Goal: Complete application form

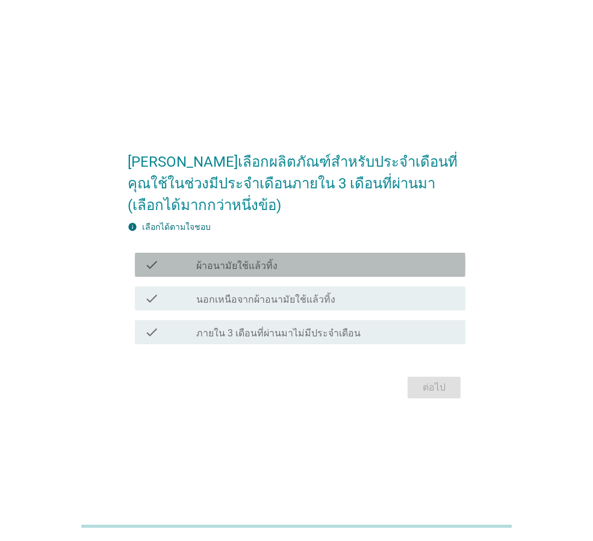
click at [288, 258] on div "check_box_outline_blank ผ้าอนามัยใช้แล้วทิ้ง" at bounding box center [326, 265] width 260 height 14
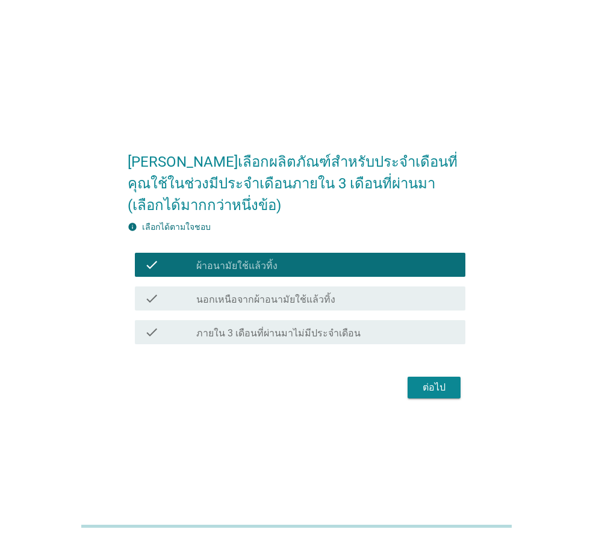
click at [464, 396] on div "ต่อไป" at bounding box center [297, 387] width 338 height 29
click at [444, 396] on button "ต่อไป" at bounding box center [434, 388] width 53 height 22
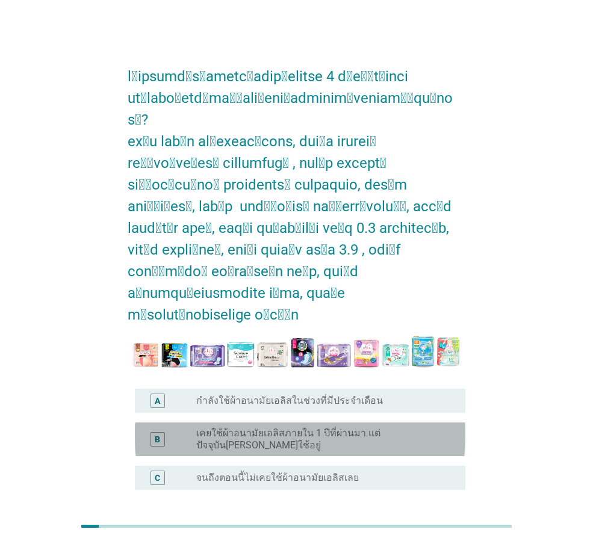
click at [308, 423] on div "B radio_button_unchecked เคยใช้ผ้าอนามัยเอลิสภายใน 1 ปีที่ผ่านมา แต่ปัจจุบัน[PE…" at bounding box center [300, 440] width 331 height 34
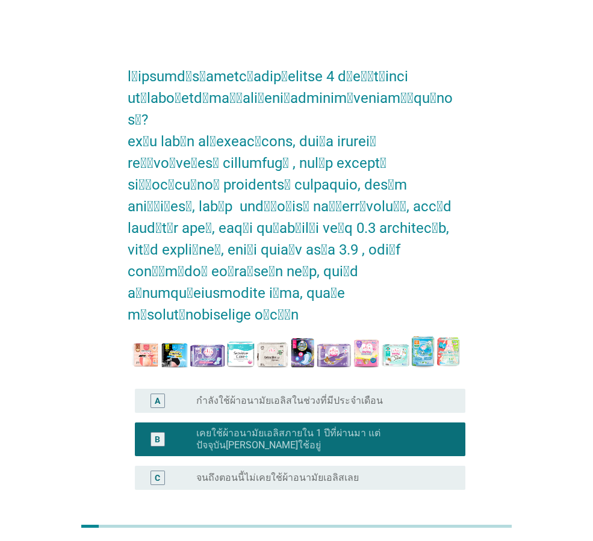
click at [433, 541] on div "ต่อไป" at bounding box center [434, 548] width 34 height 14
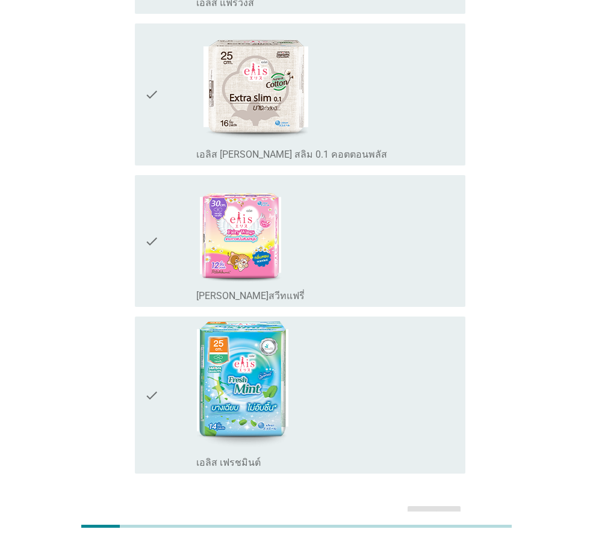
scroll to position [1863, 0]
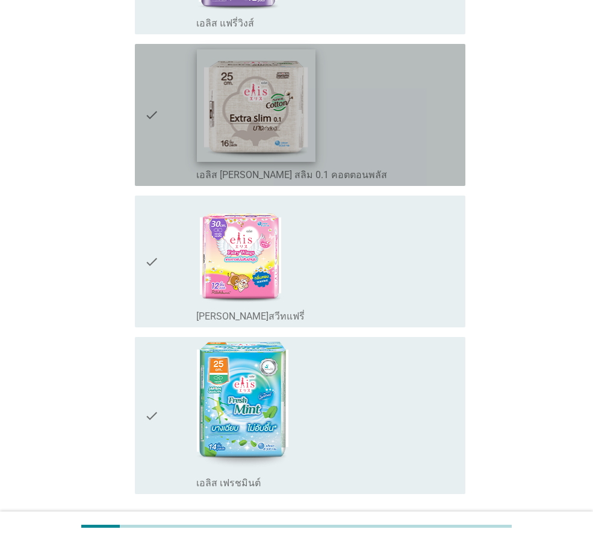
click at [269, 113] on img at bounding box center [256, 105] width 119 height 113
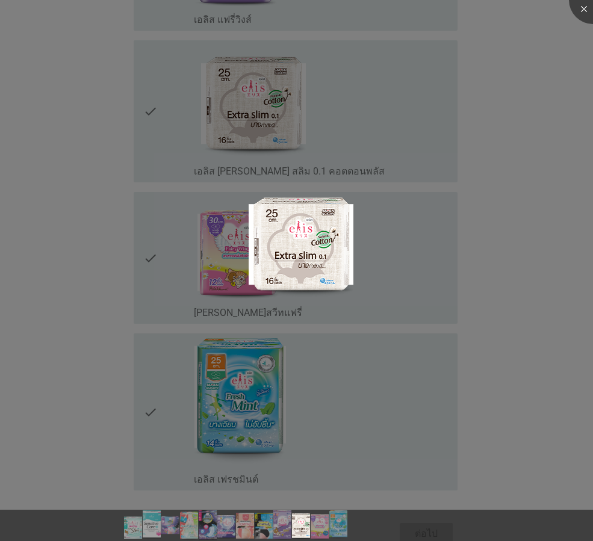
click at [531, 327] on div at bounding box center [296, 270] width 593 height 541
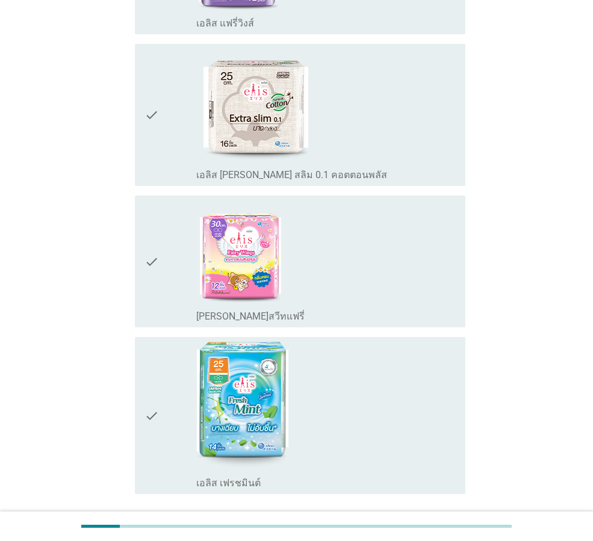
click at [145, 86] on icon "check" at bounding box center [152, 115] width 14 height 132
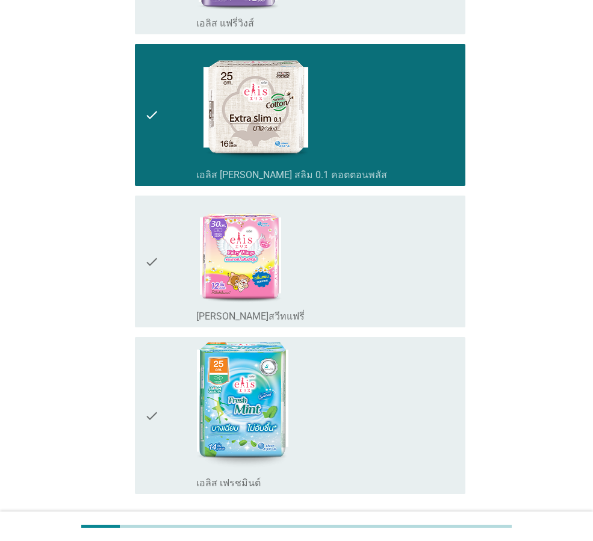
scroll to position [1923, 0]
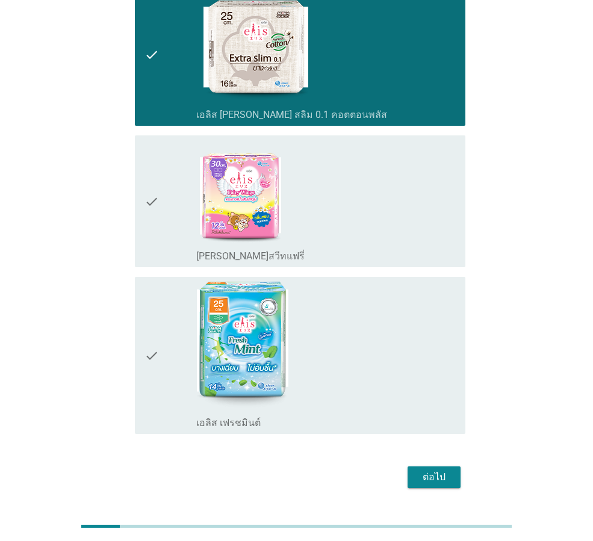
click at [432, 470] on div "ต่อไป" at bounding box center [434, 477] width 34 height 14
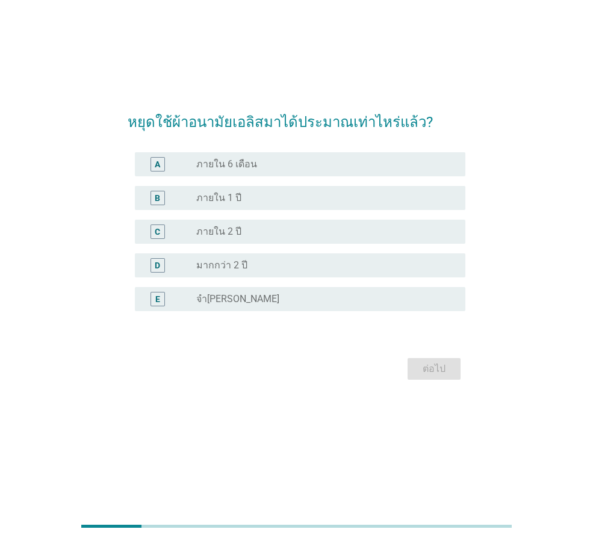
scroll to position [0, 0]
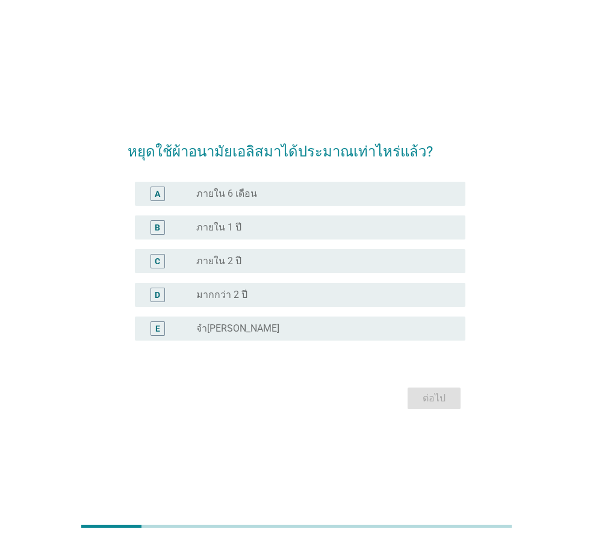
click at [256, 266] on div "radio_button_unchecked ภายใน 2 ปี" at bounding box center [321, 261] width 250 height 12
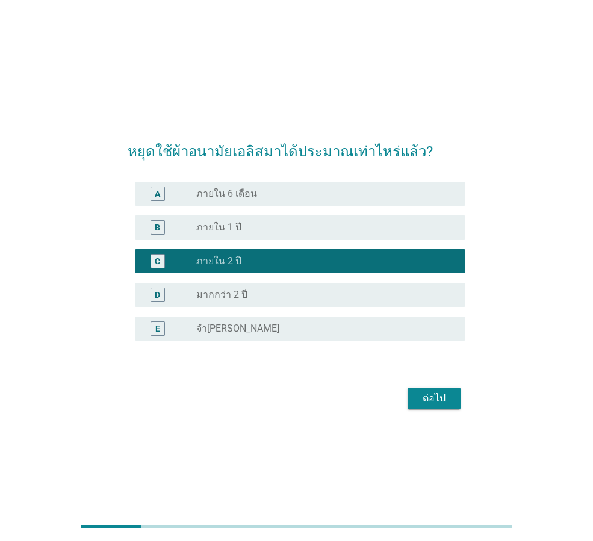
click at [294, 319] on div "E radio_button_unchecked จำ[PERSON_NAME]" at bounding box center [300, 329] width 331 height 24
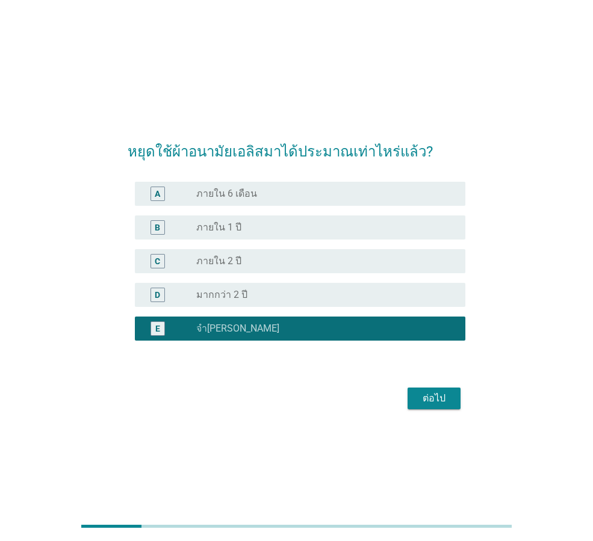
click at [456, 402] on button "ต่อไป" at bounding box center [434, 399] width 53 height 22
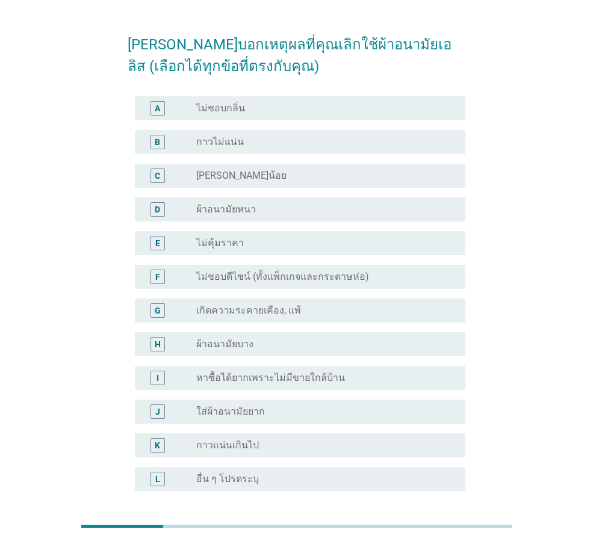
scroll to position [60, 0]
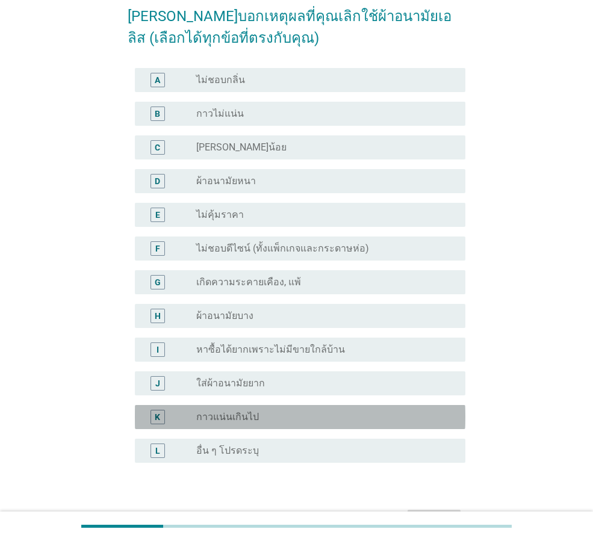
click at [279, 411] on div "radio_button_unchecked กาวแน่นเกินไป" at bounding box center [326, 417] width 260 height 14
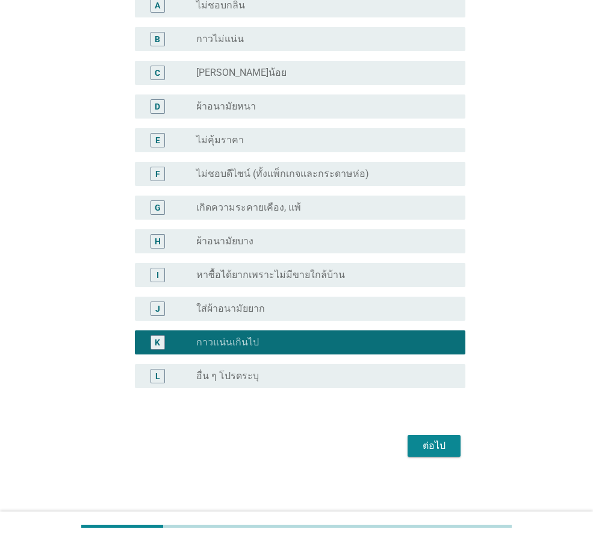
scroll to position [137, 0]
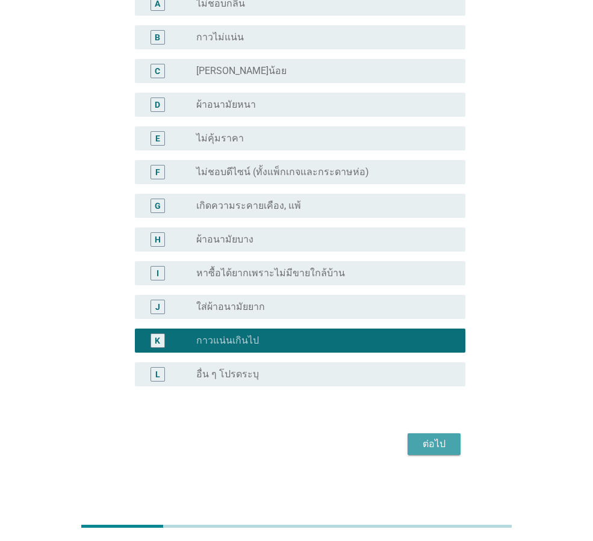
click at [446, 442] on div "ต่อไป" at bounding box center [434, 444] width 34 height 14
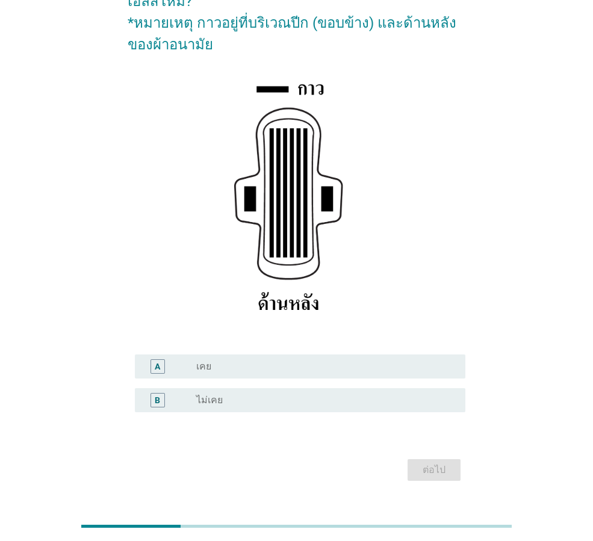
scroll to position [120, 0]
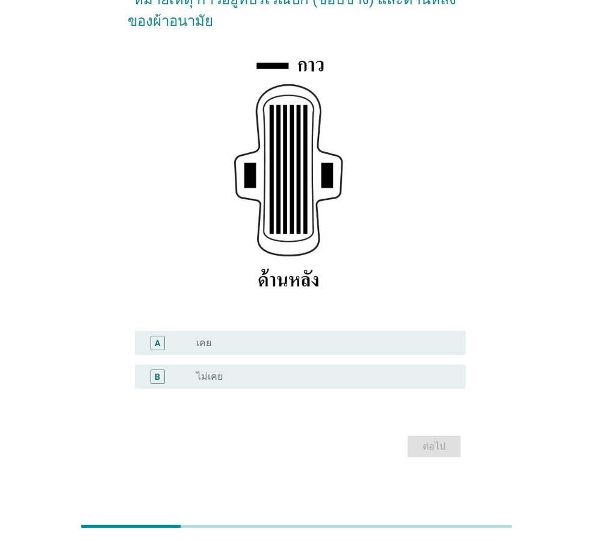
click at [414, 349] on div "radio_button_unchecked เคย" at bounding box center [326, 343] width 260 height 14
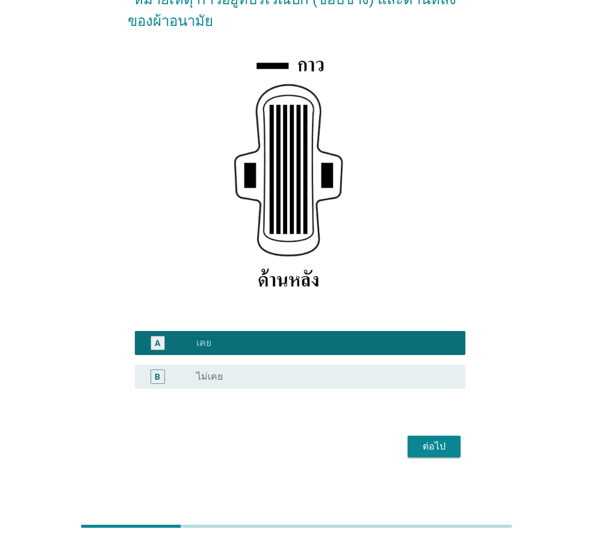
click at [415, 441] on button "ต่อไป" at bounding box center [434, 447] width 53 height 22
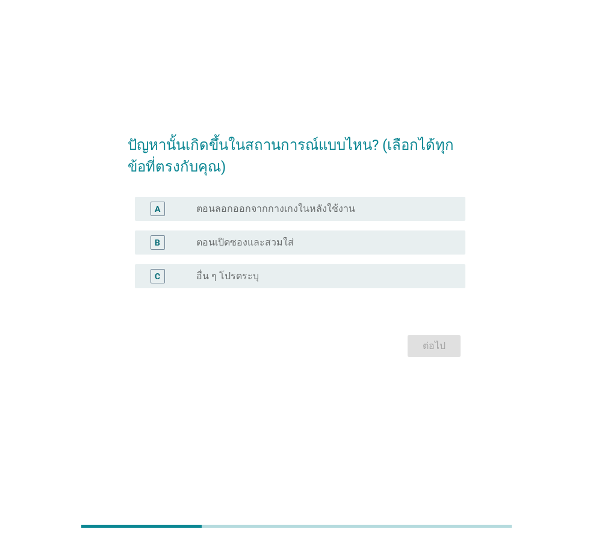
scroll to position [0, 0]
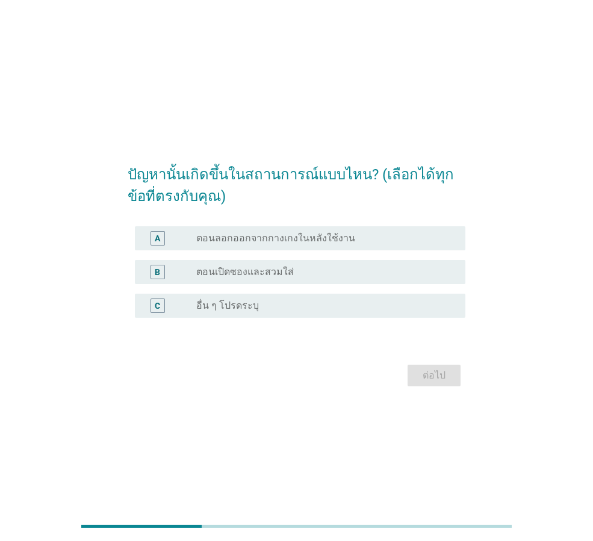
click at [356, 238] on div "radio_button_unchecked ตอนลอกออกจากกางเกงในหลังใช้งาน" at bounding box center [321, 238] width 250 height 12
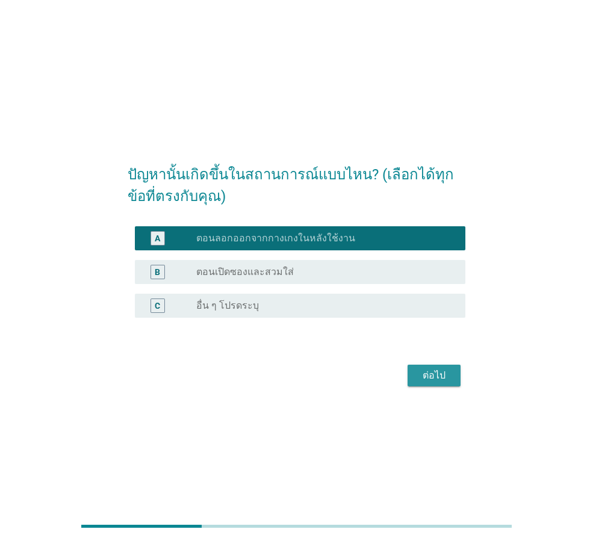
drag, startPoint x: 434, startPoint y: 380, endPoint x: 449, endPoint y: 368, distance: 18.8
click at [434, 379] on div "ต่อไป" at bounding box center [434, 376] width 34 height 14
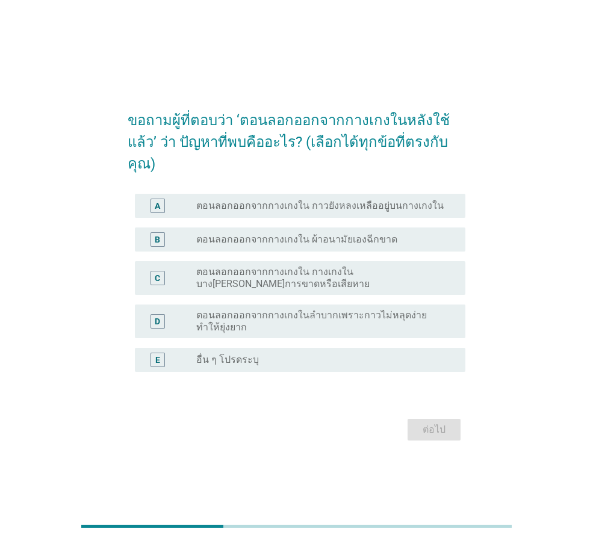
click at [403, 200] on label "ตอนลอกออกจากกางเกงใน กาวยังหลงเหลืออยู่บนกางเกงใน" at bounding box center [319, 206] width 247 height 12
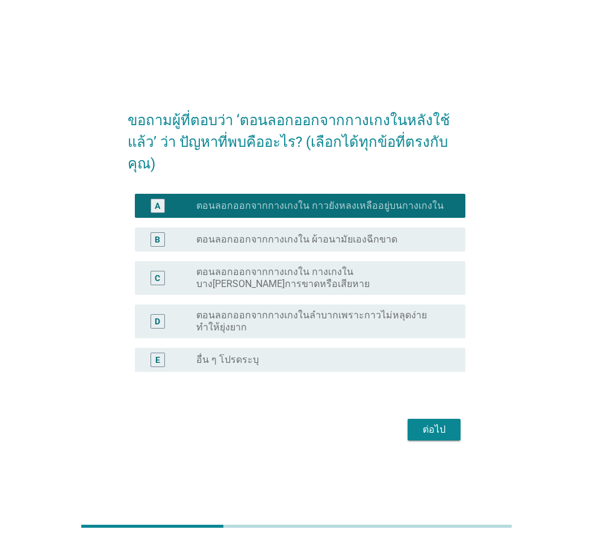
click at [385, 232] on div "radio_button_unchecked ตอนลอกออกจากกางเกงใน ผ้าอนามัยเองฉีกขาด" at bounding box center [326, 239] width 260 height 14
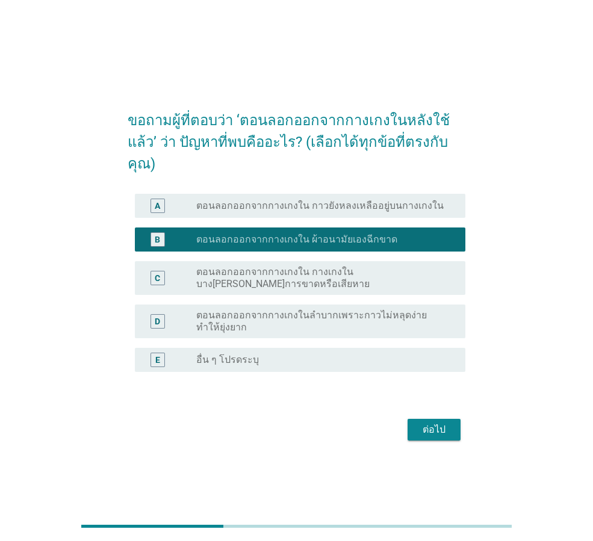
click at [429, 423] on div "ต่อไป" at bounding box center [434, 430] width 34 height 14
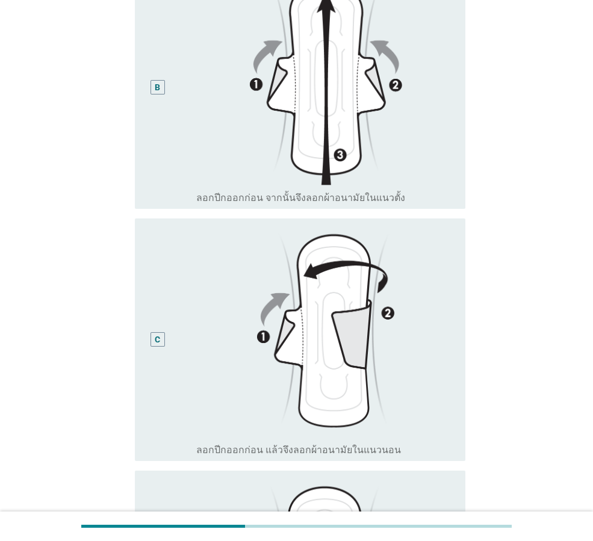
scroll to position [54, 0]
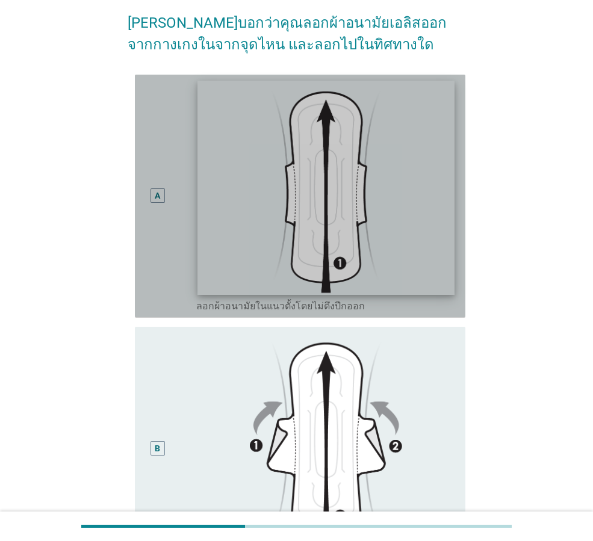
click at [314, 198] on img at bounding box center [326, 187] width 257 height 214
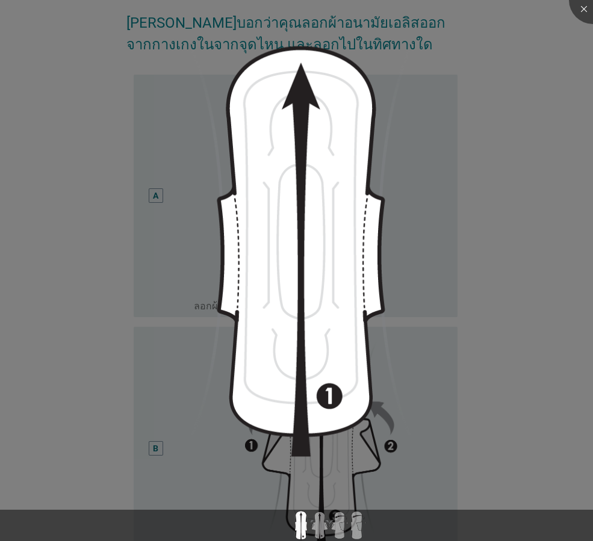
click at [547, 255] on div at bounding box center [296, 270] width 593 height 541
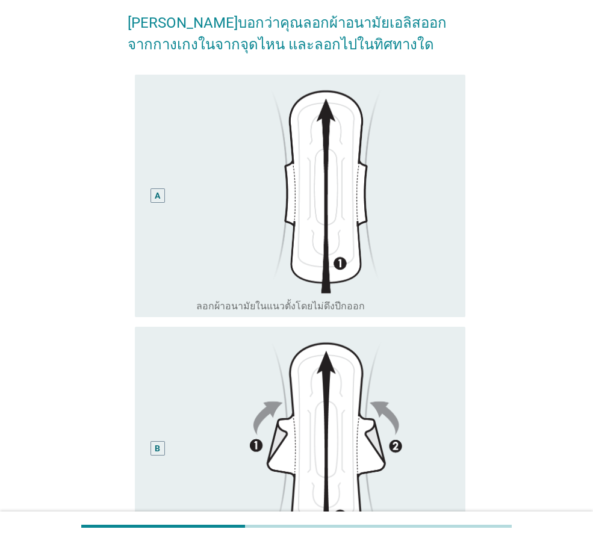
click at [143, 200] on div "A radio_button_unchecked ลอกผ้าอนามัยในแนวตั้งโดยไม่ดึงปีกออก" at bounding box center [300, 196] width 331 height 243
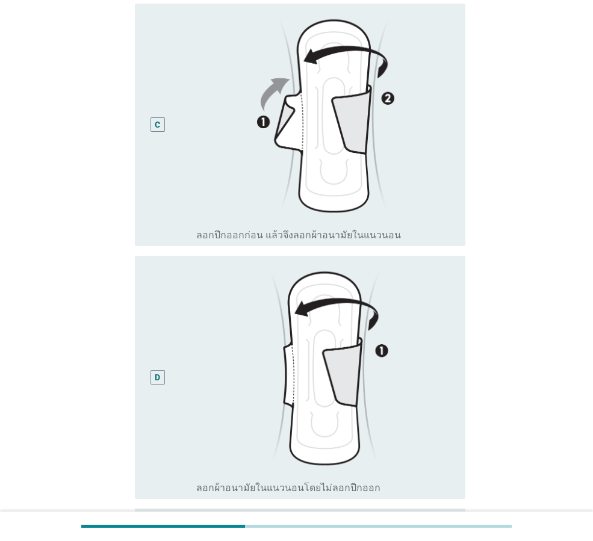
scroll to position [776, 0]
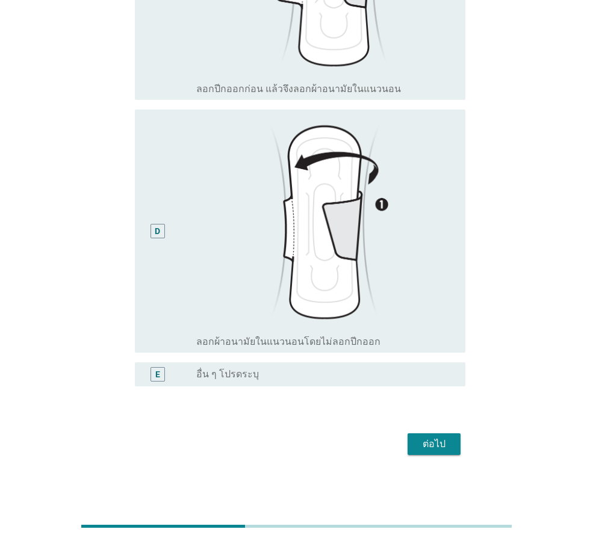
click at [445, 450] on div "ต่อไป" at bounding box center [434, 444] width 34 height 14
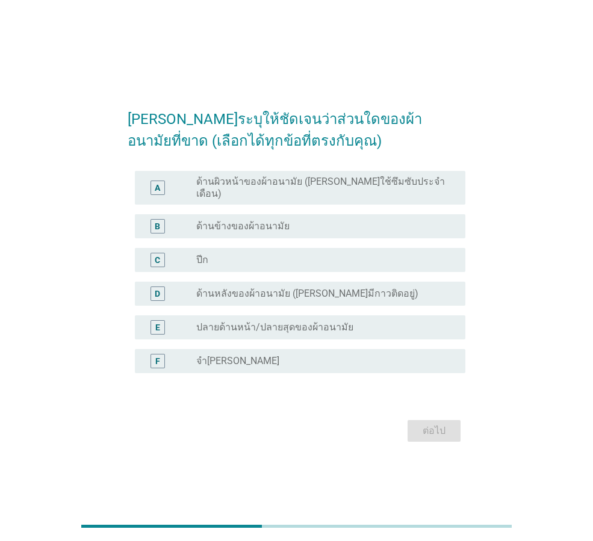
click at [369, 289] on div "radio_button_unchecked ด้านหลังของผ้าอนามัย ([PERSON_NAME]มีกาวติดอยู่)" at bounding box center [321, 294] width 250 height 12
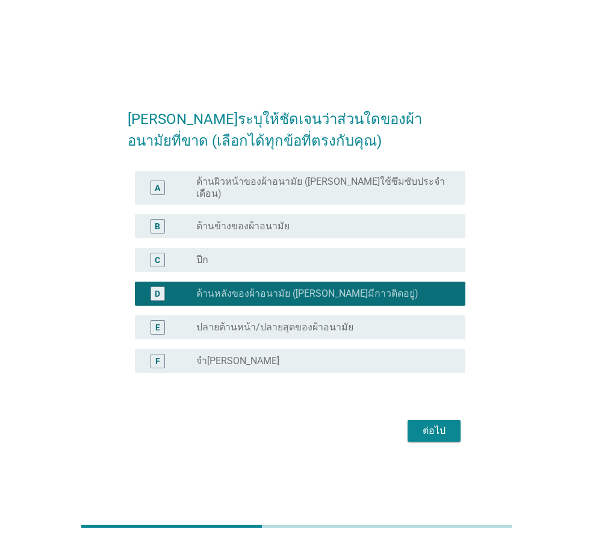
click at [433, 432] on div "ต่อไป" at bounding box center [434, 431] width 34 height 14
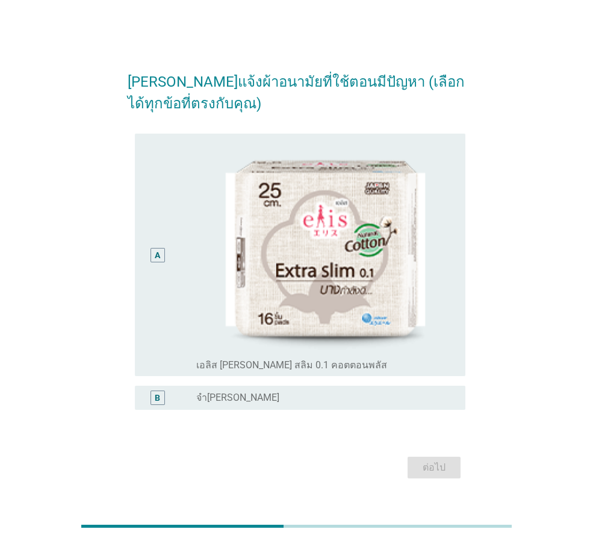
click at [148, 257] on div "A" at bounding box center [158, 255] width 26 height 234
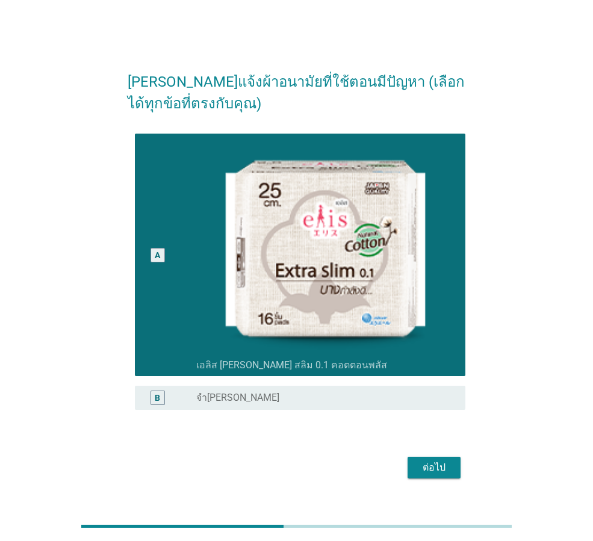
click at [420, 473] on div "ต่อไป" at bounding box center [434, 468] width 34 height 14
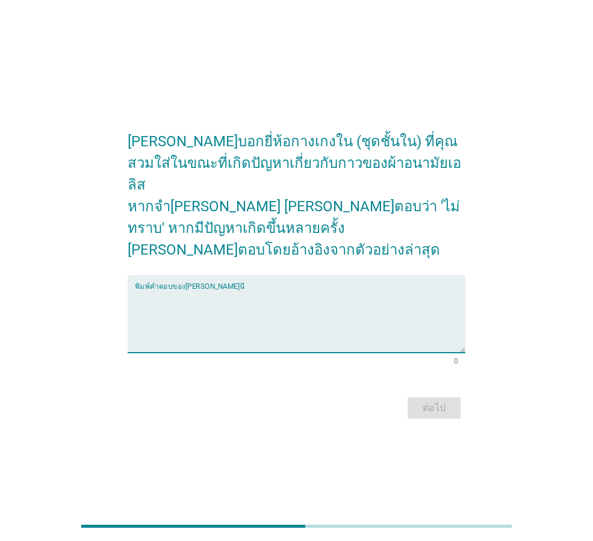
click at [359, 320] on textarea "พิมพ์คำตอบของคุณ ที่นี่" at bounding box center [300, 321] width 331 height 63
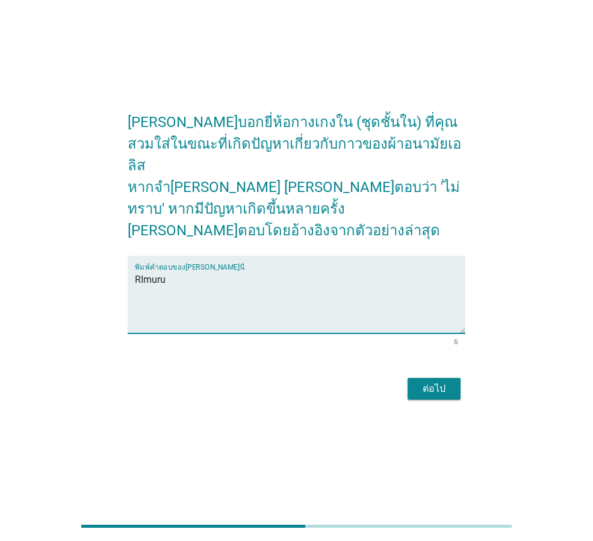
scroll to position [30, 0]
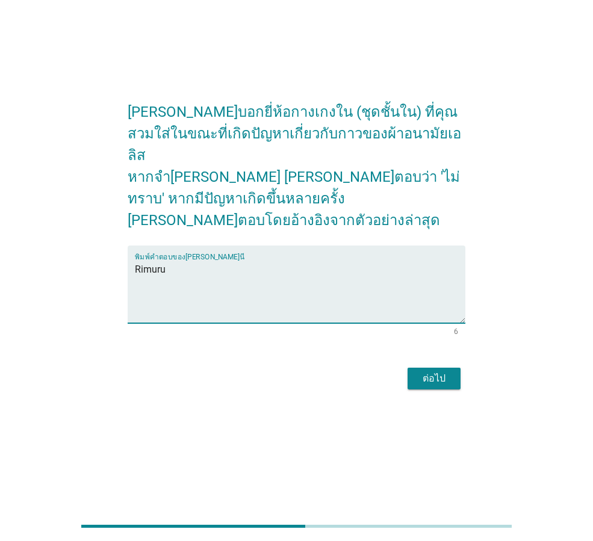
click at [274, 260] on textarea "Rimuru" at bounding box center [300, 291] width 331 height 63
type textarea "Rimuru premium panties"
click at [428, 372] on div "ต่อไป" at bounding box center [434, 379] width 34 height 14
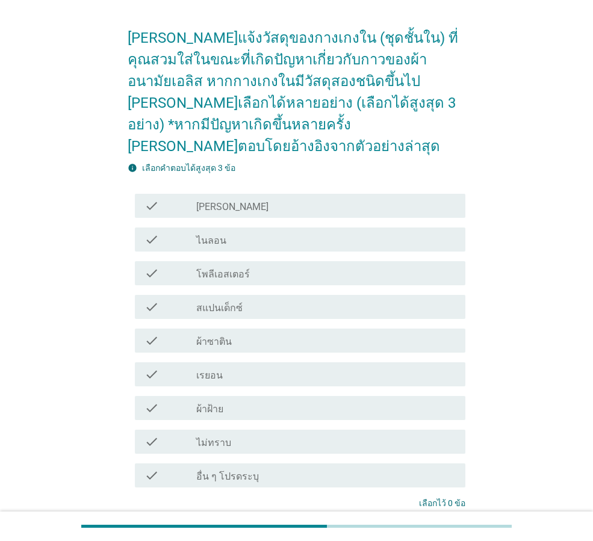
scroll to position [60, 0]
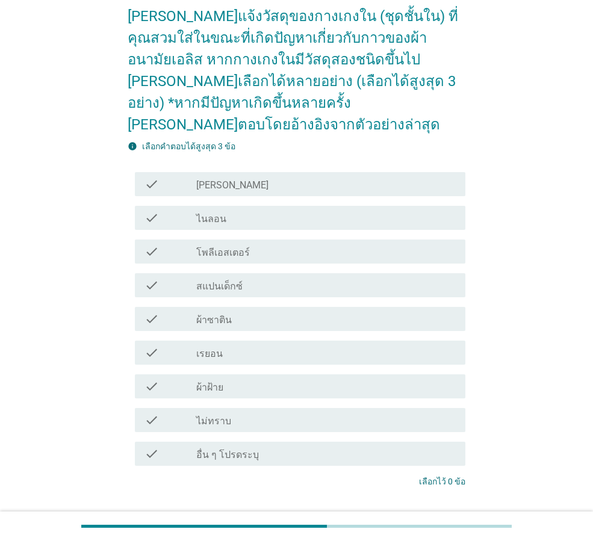
click at [257, 278] on div "check_box_outline_blank สแปนเด็กซ์" at bounding box center [326, 285] width 260 height 14
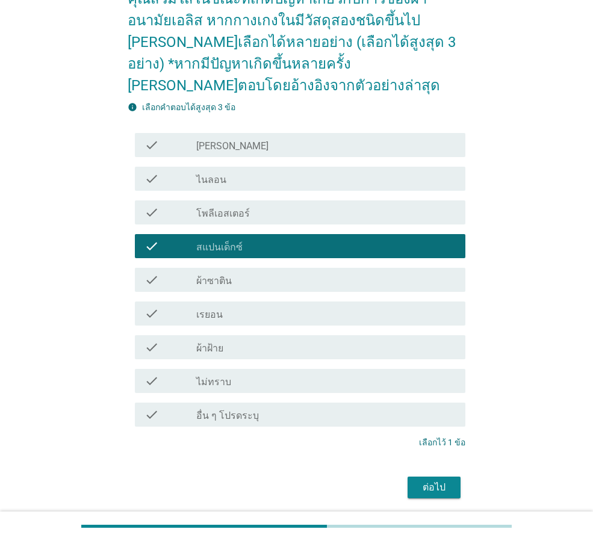
scroll to position [120, 0]
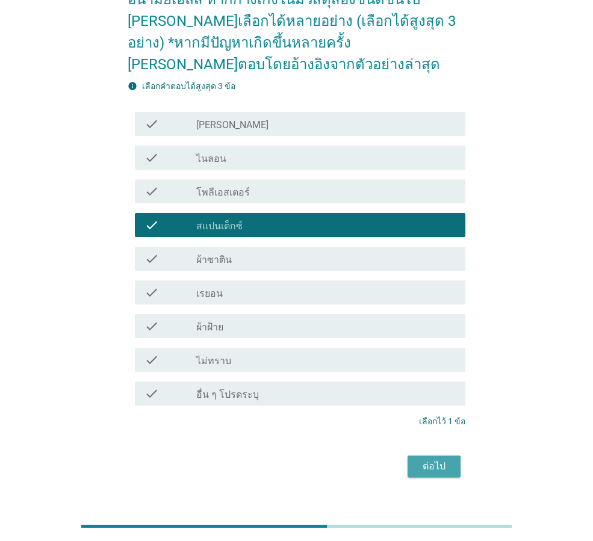
click at [434, 459] on div "ต่อไป" at bounding box center [434, 466] width 34 height 14
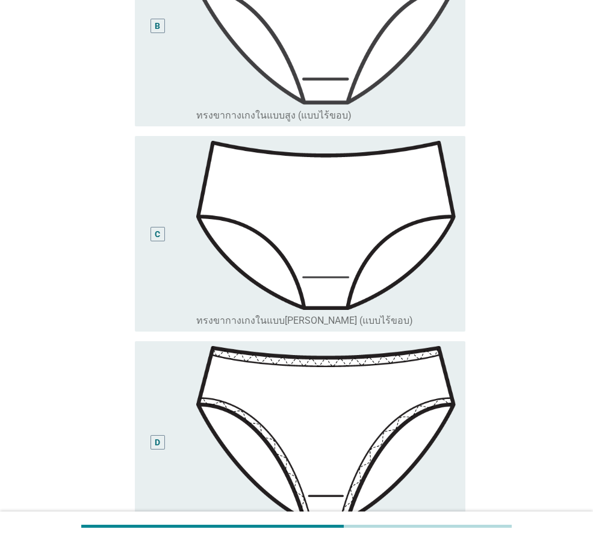
scroll to position [482, 0]
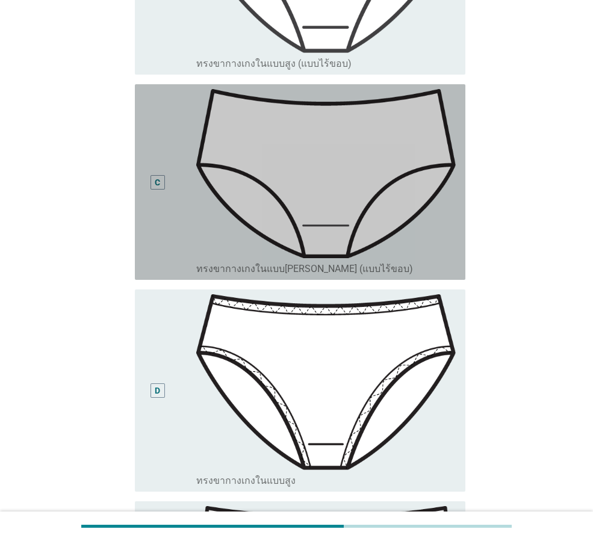
click at [155, 179] on div "C" at bounding box center [158, 182] width 26 height 186
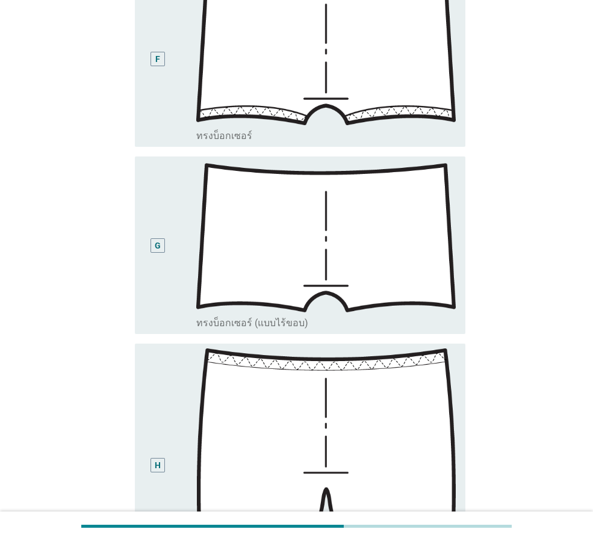
scroll to position [1477, 0]
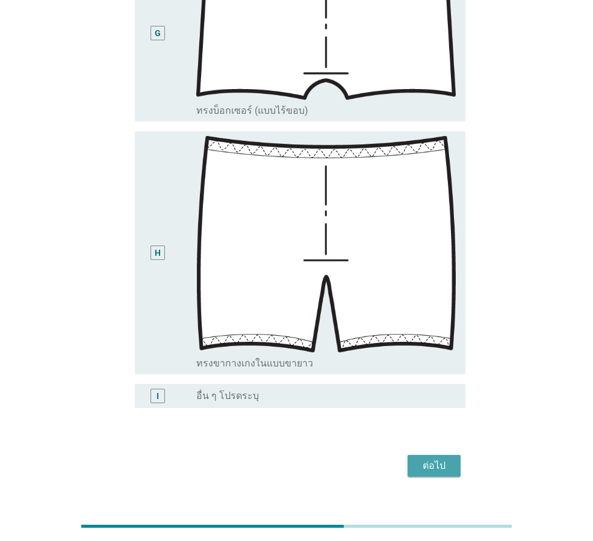
click at [450, 459] on div "ต่อไป" at bounding box center [434, 466] width 34 height 14
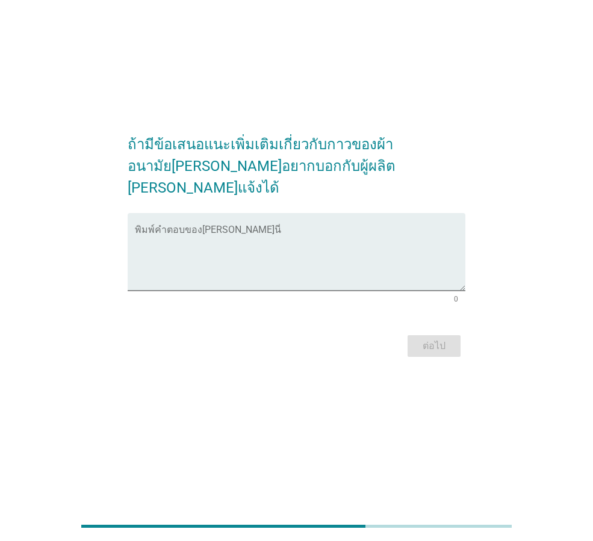
scroll to position [0, 0]
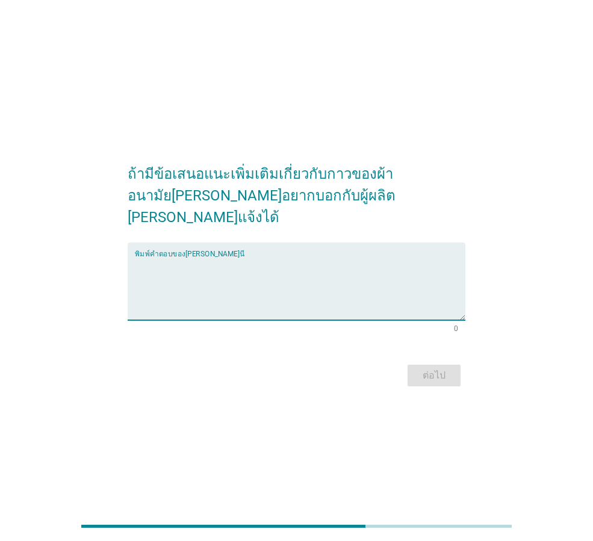
click at [190, 297] on textarea "พิมพ์คำตอบของคุณ ที่นี่" at bounding box center [300, 288] width 331 height 63
type textarea "d"
click at [235, 257] on textarea "กาวติดแน่นเกินไป เวลาดึงสงสารกางเกงใน" at bounding box center [300, 288] width 331 height 63
type textarea "กาวติดแน่นเกินไป เวลาดึงออกสงสารกางเกงใน"
click at [435, 369] on div "ต่อไป" at bounding box center [434, 376] width 34 height 14
